Goal: Information Seeking & Learning: Check status

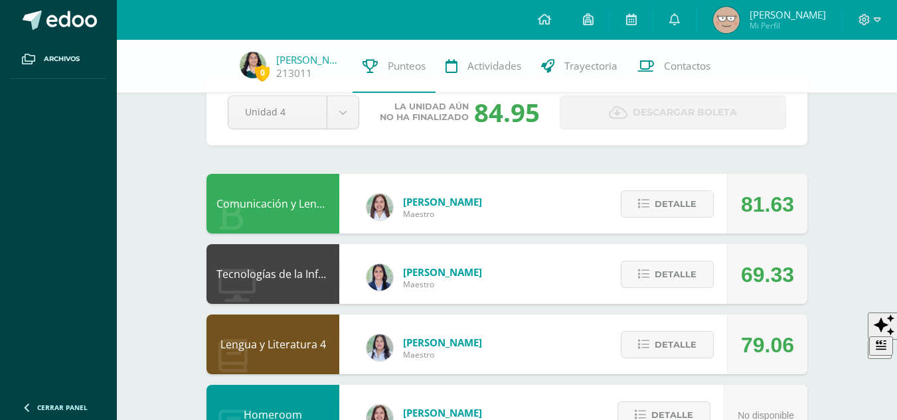
scroll to position [42, 0]
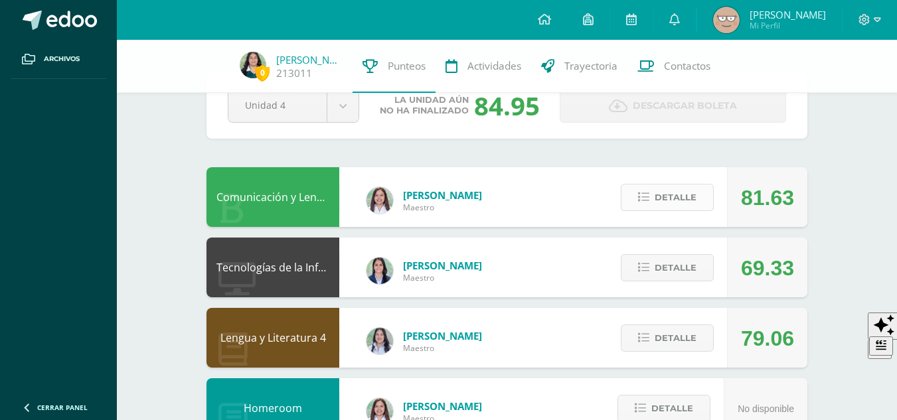
click at [639, 193] on icon at bounding box center [643, 197] width 11 height 11
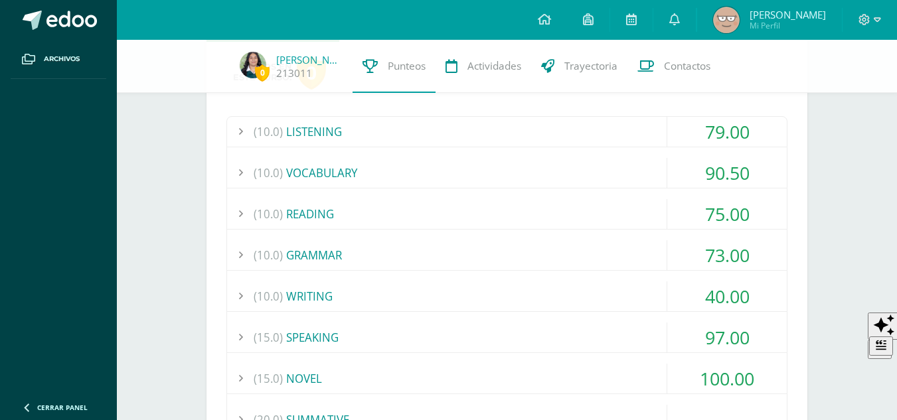
scroll to position [228, 0]
click at [534, 206] on div "(10.0) READING" at bounding box center [506, 213] width 559 height 30
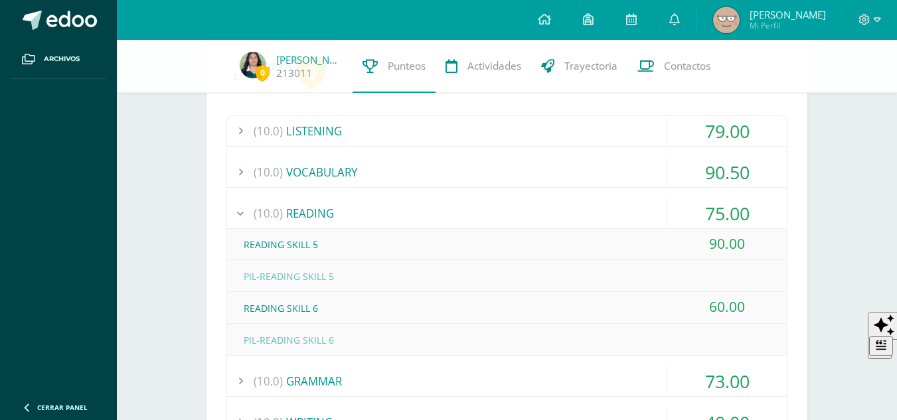
click at [534, 206] on div "(10.0) READING" at bounding box center [506, 213] width 559 height 30
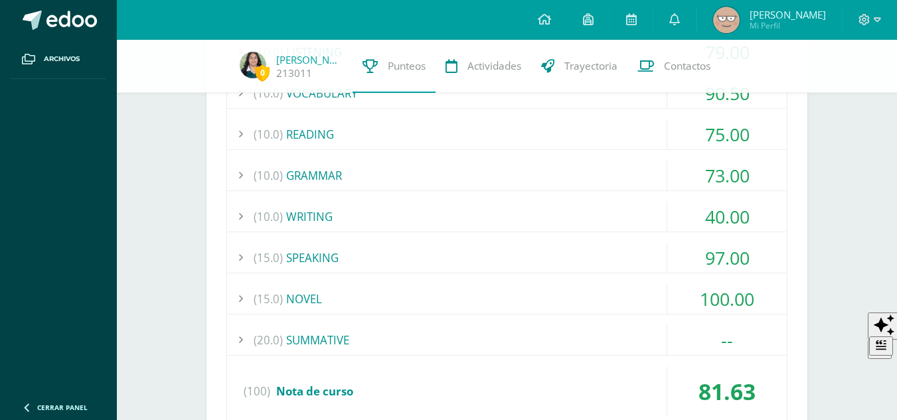
scroll to position [307, 0]
click at [470, 212] on div "(10.0) WRITING" at bounding box center [506, 216] width 559 height 30
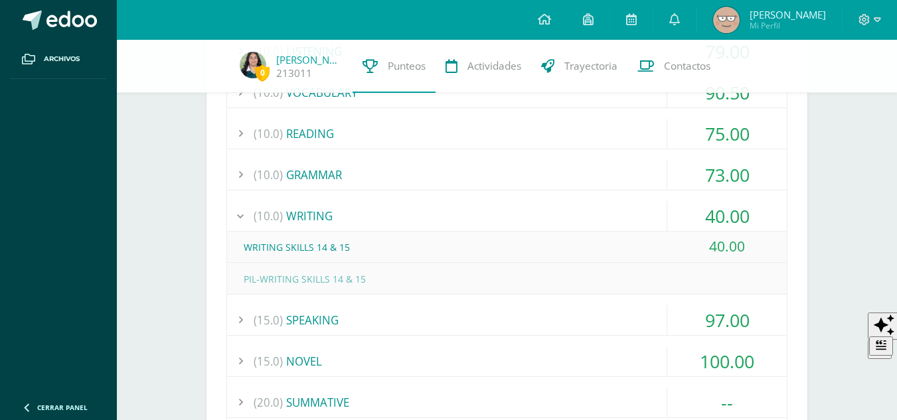
click at [470, 212] on div "(10.0) WRITING" at bounding box center [506, 216] width 559 height 30
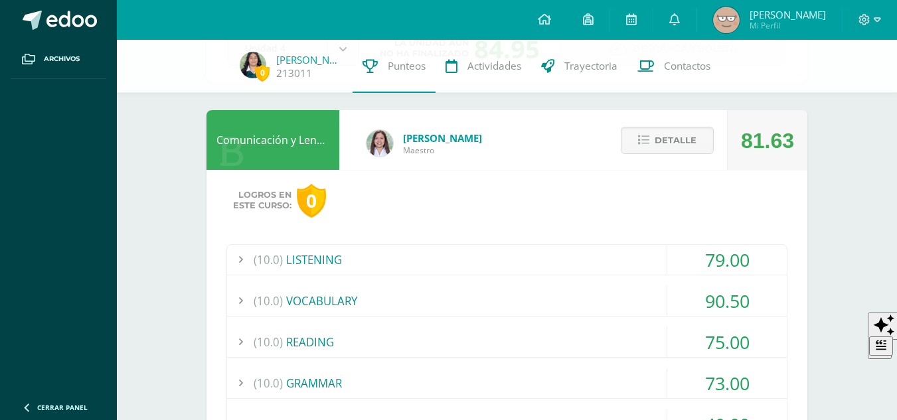
scroll to position [96, 0]
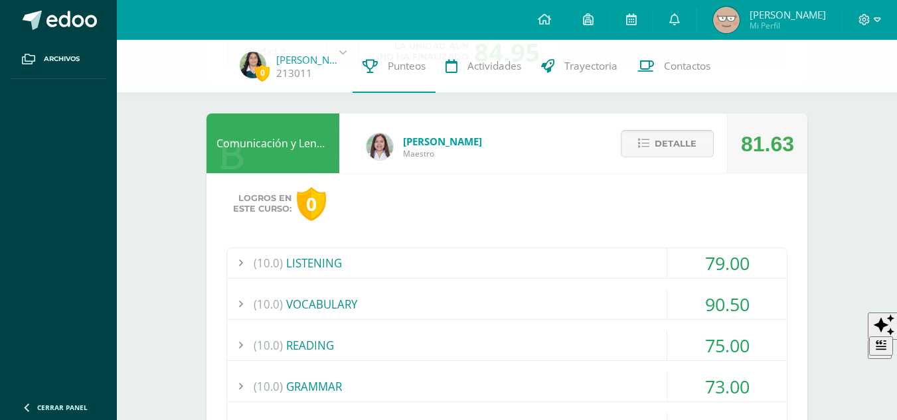
click at [686, 139] on span "Detalle" at bounding box center [675, 143] width 42 height 25
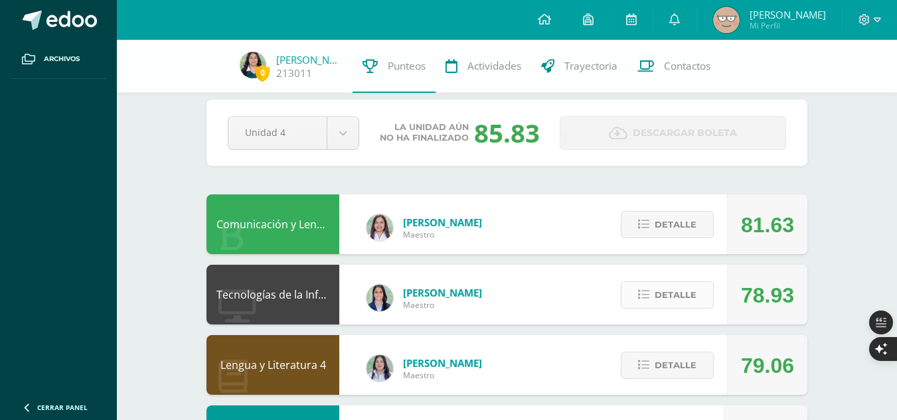
scroll to position [40, 0]
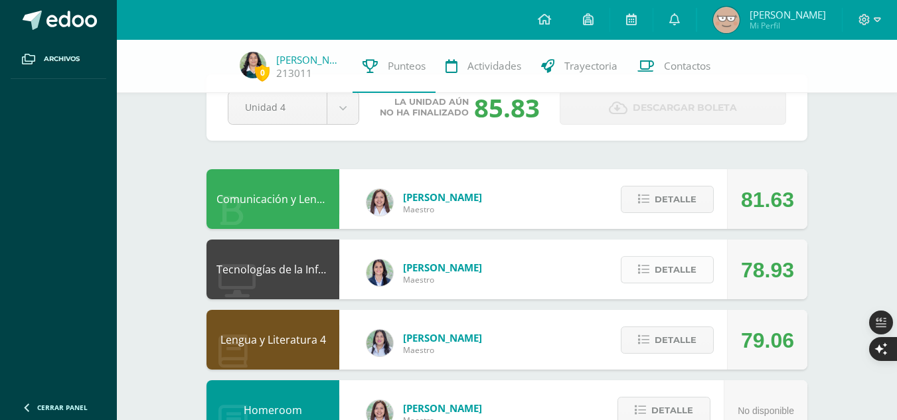
click at [646, 263] on button "Detalle" at bounding box center [666, 269] width 93 height 27
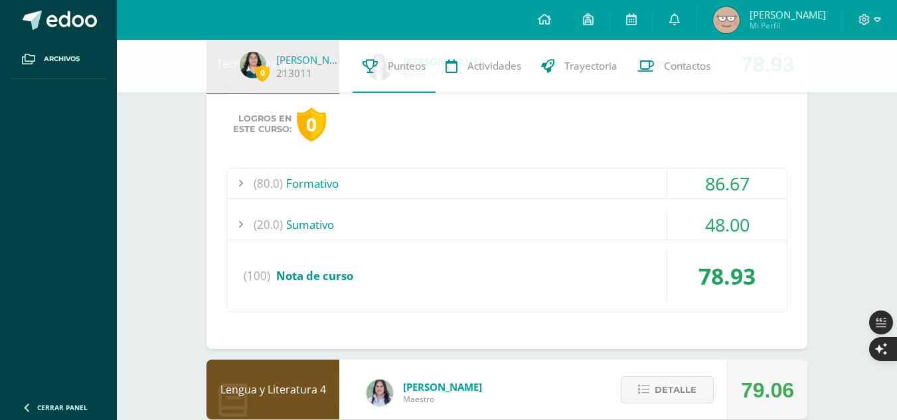
scroll to position [247, 0]
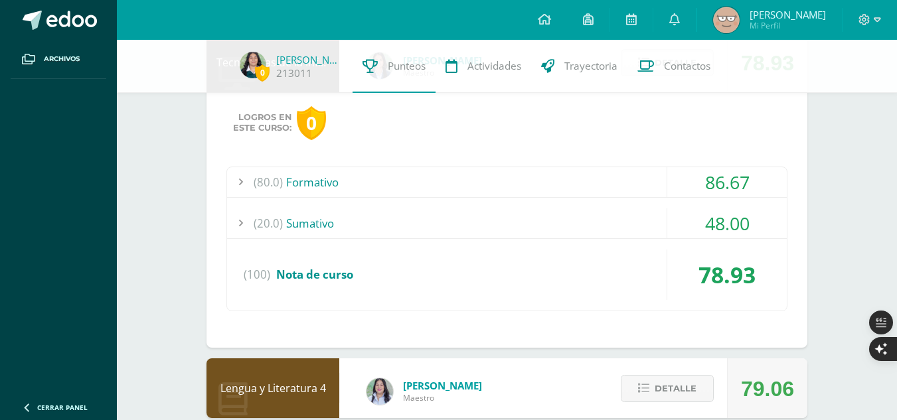
click at [561, 232] on div "(20.0) Sumativo" at bounding box center [506, 223] width 559 height 30
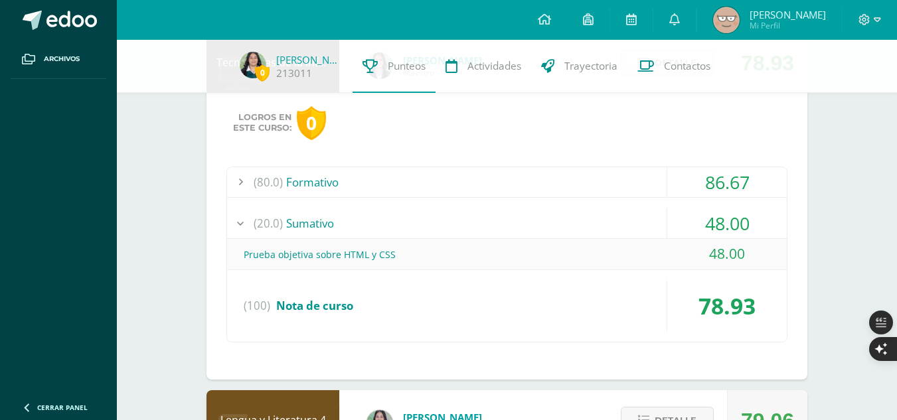
click at [561, 232] on div "(20.0) Sumativo" at bounding box center [506, 223] width 559 height 30
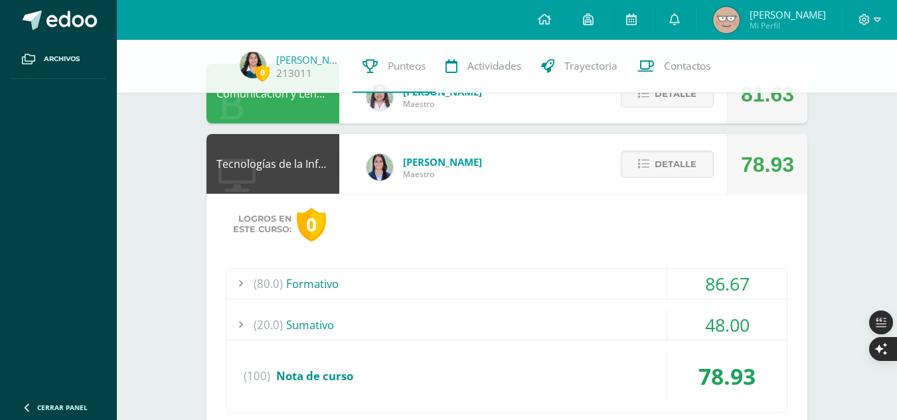
scroll to position [145, 0]
click at [607, 293] on div "(80.0) Formativo" at bounding box center [506, 284] width 559 height 30
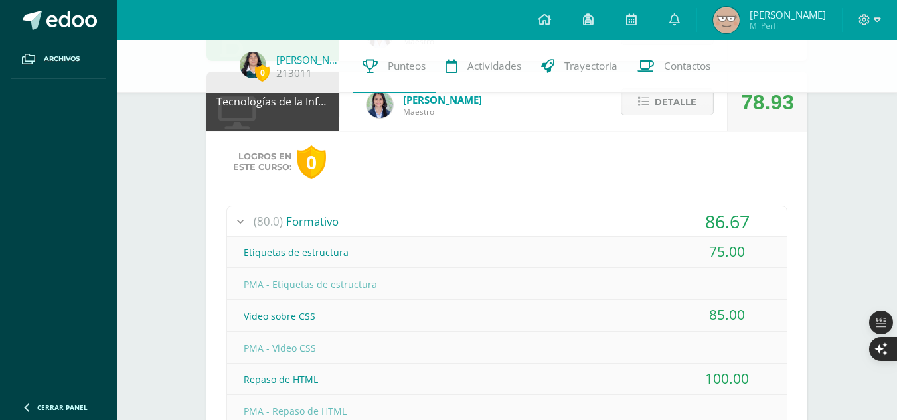
scroll to position [201, 0]
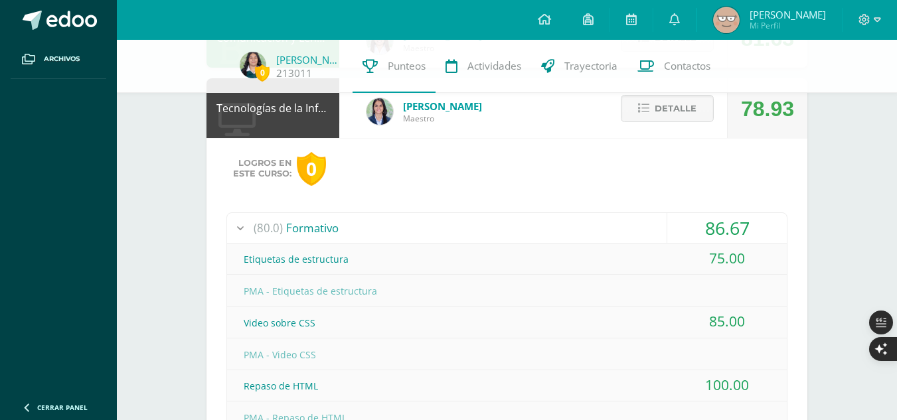
click at [535, 236] on div "(80.0) Formativo" at bounding box center [506, 228] width 559 height 30
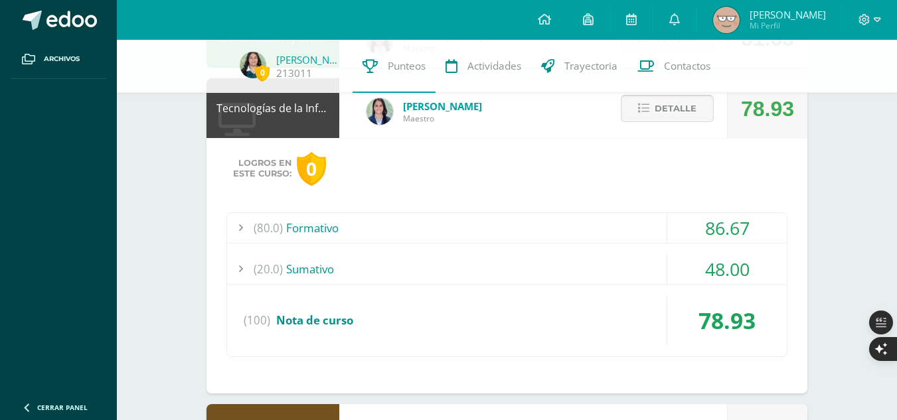
click at [645, 113] on icon at bounding box center [643, 108] width 11 height 11
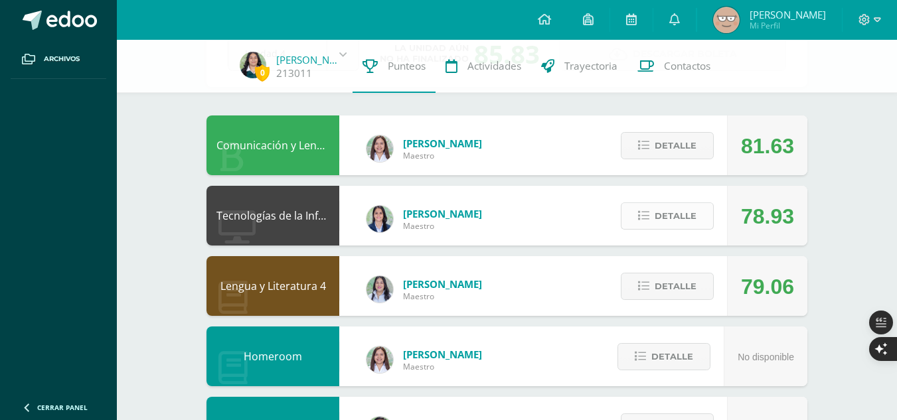
scroll to position [89, 0]
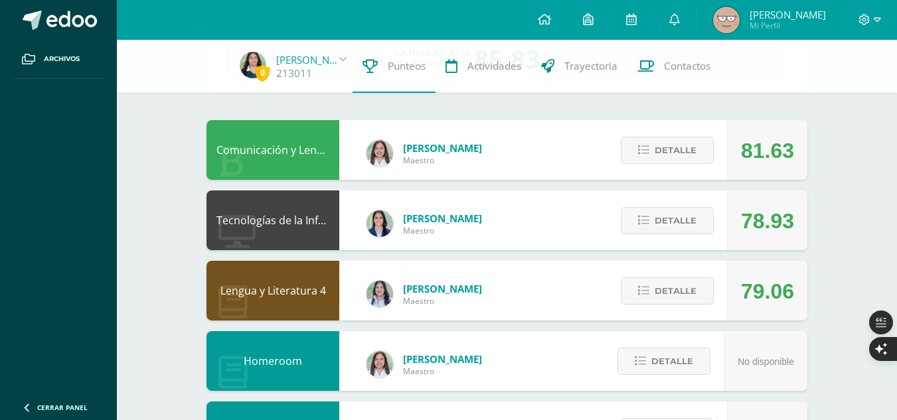
click at [670, 205] on div "Detalle" at bounding box center [664, 220] width 126 height 60
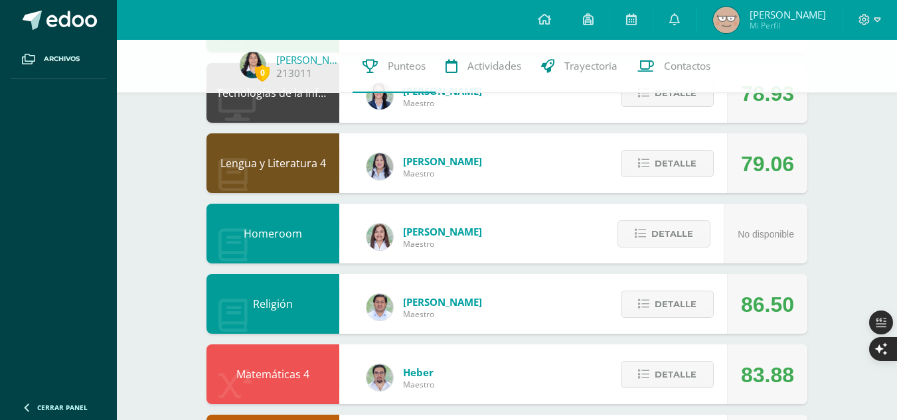
scroll to position [0, 0]
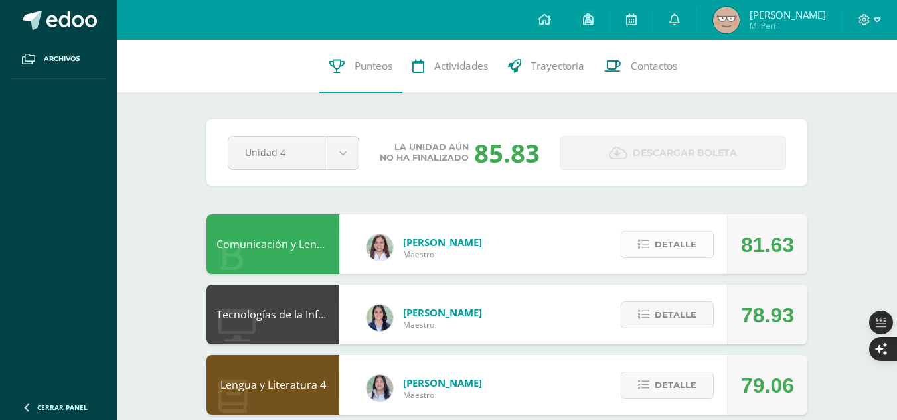
click at [668, 242] on span "Detalle" at bounding box center [675, 244] width 42 height 25
